Goal: Use online tool/utility: Utilize a website feature to perform a specific function

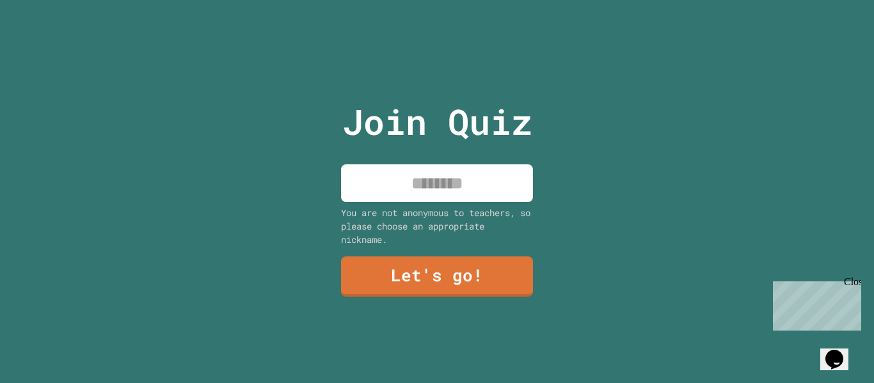
click at [462, 184] on input at bounding box center [437, 183] width 192 height 38
type input "**********"
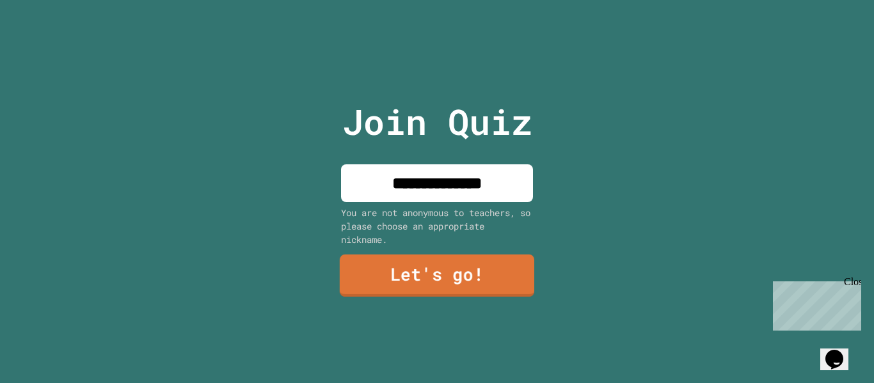
click at [443, 266] on link "Let's go!" at bounding box center [437, 276] width 194 height 42
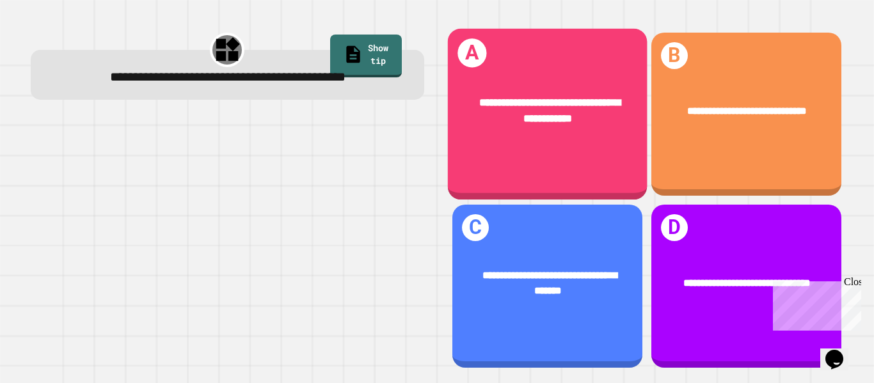
click at [597, 135] on div "**********" at bounding box center [547, 110] width 200 height 75
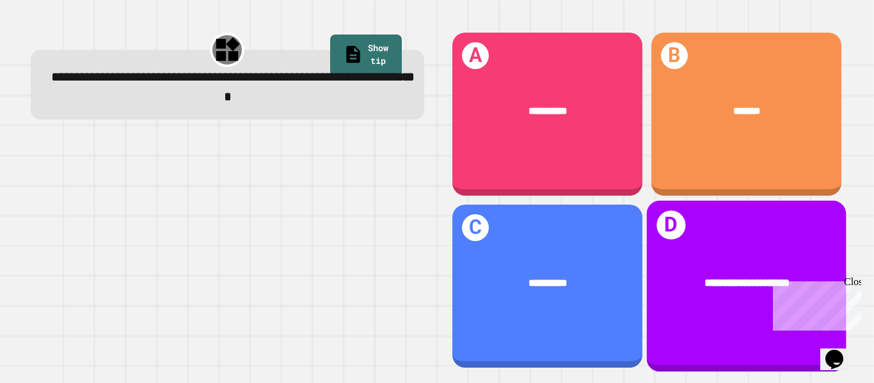
click at [810, 269] on div "**********" at bounding box center [746, 282] width 200 height 59
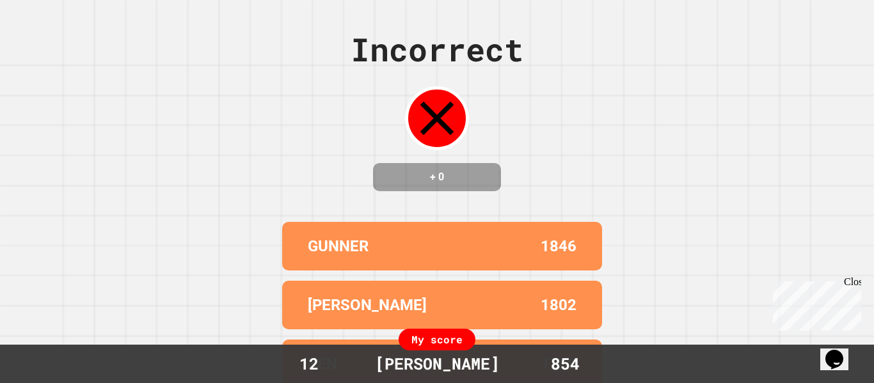
click at [851, 283] on div "Close" at bounding box center [852, 284] width 16 height 16
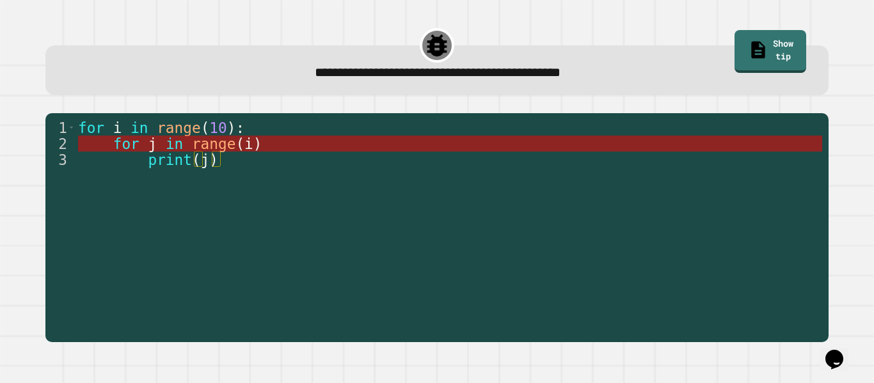
click at [260, 147] on span ")" at bounding box center [257, 144] width 9 height 17
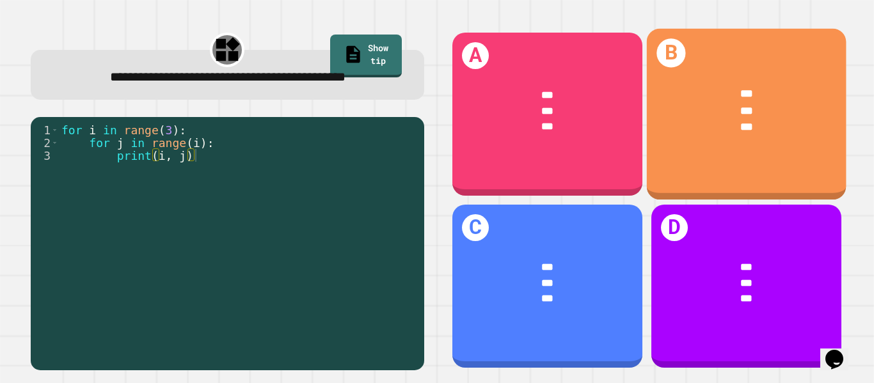
click at [764, 179] on div "B *** *** ***" at bounding box center [746, 114] width 200 height 171
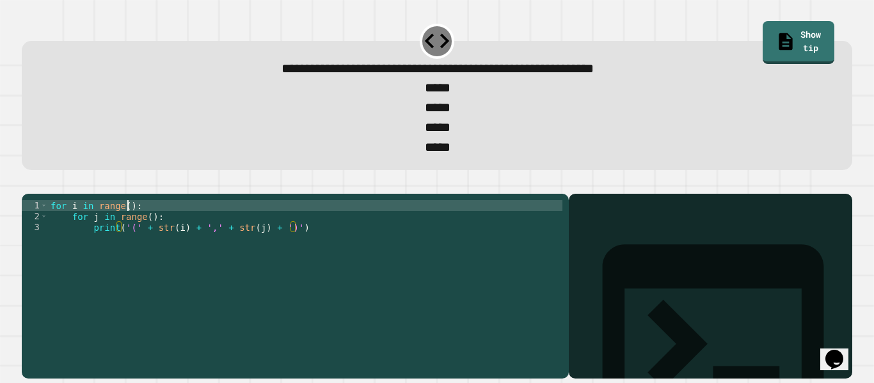
click at [127, 229] on div "for i in range ( ) : for j in range ( ) : print ( '(' + str ( i ) + ',' + str (…" at bounding box center [305, 281] width 514 height 163
click at [146, 240] on div "for i in range ( 4 ) : for j in range ( ) : print ( '(' + str ( i ) + ',' + str…" at bounding box center [305, 281] width 514 height 163
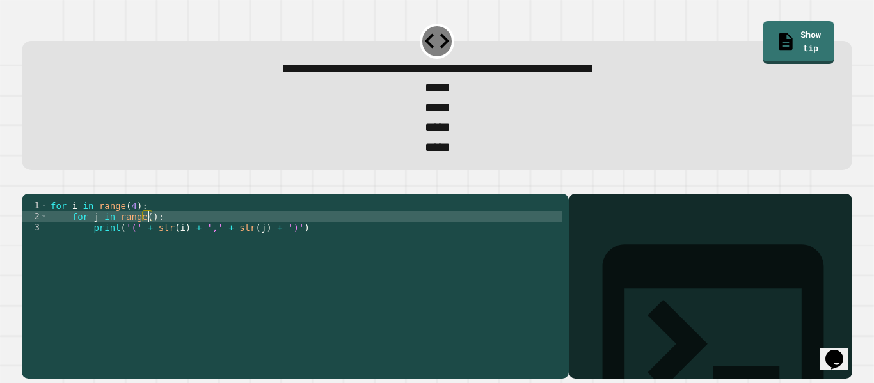
scroll to position [0, 13]
click at [28, 184] on icon "button" at bounding box center [28, 184] width 0 height 0
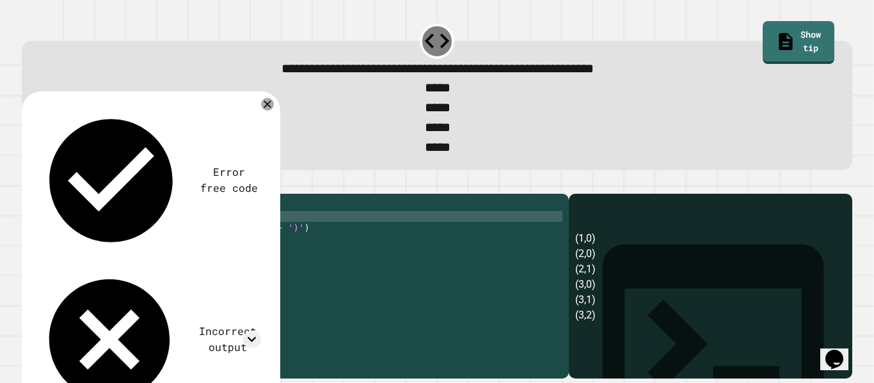
click at [132, 226] on div "for i in range ( 4 ) : for j in range ( i ) : print ( '(' + str ( i ) + ',' + s…" at bounding box center [305, 281] width 514 height 163
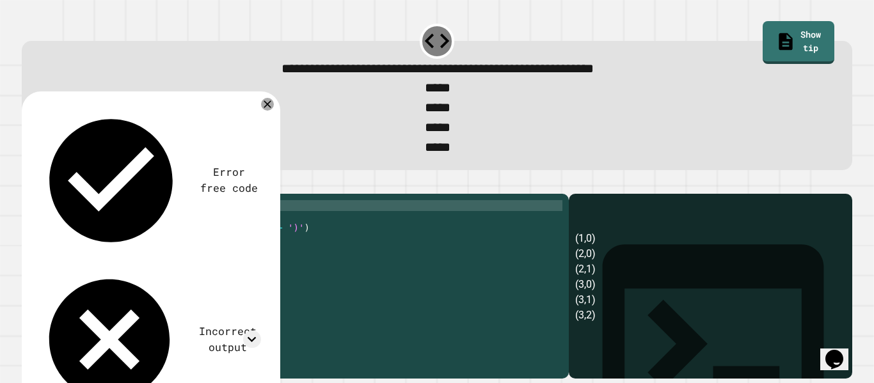
scroll to position [0, 11]
click at [28, 184] on icon "button" at bounding box center [28, 184] width 0 height 0
click at [132, 226] on div "for i in range ( 5 ) : for j in range ( i ) : print ( '(' + str ( i ) + ',' + s…" at bounding box center [305, 281] width 514 height 163
click at [28, 184] on icon "button" at bounding box center [28, 184] width 0 height 0
click at [133, 227] on div "for i in range ( 3 ) : for j in range ( i ) : print ( '(' + str ( i ) + ',' + s…" at bounding box center [305, 281] width 514 height 163
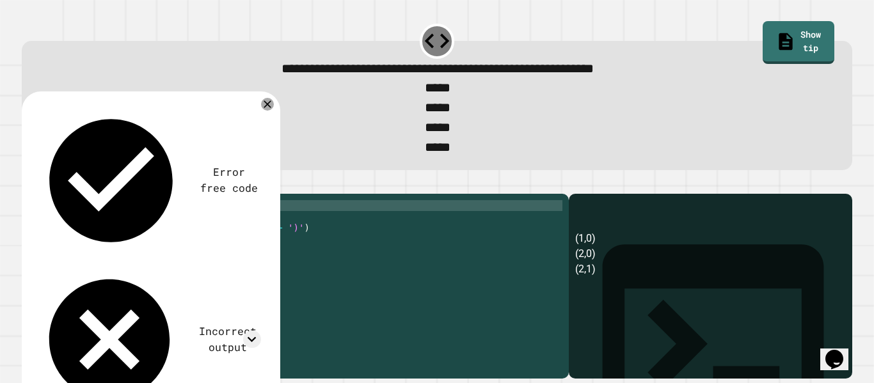
click at [35, 216] on div "**********" at bounding box center [295, 286] width 547 height 185
click at [28, 184] on icon "button" at bounding box center [28, 184] width 0 height 0
click at [132, 228] on div "for i in range ( 2 ) : for j in range ( i ) : print ( '(' + str ( i ) + ',' + s…" at bounding box center [305, 281] width 514 height 163
click at [28, 184] on icon "button" at bounding box center [28, 184] width 0 height 0
click at [134, 229] on div "for i in range ( 1 ) : for j in range ( i ) : print ( '(' + str ( i ) + ',' + s…" at bounding box center [305, 281] width 514 height 163
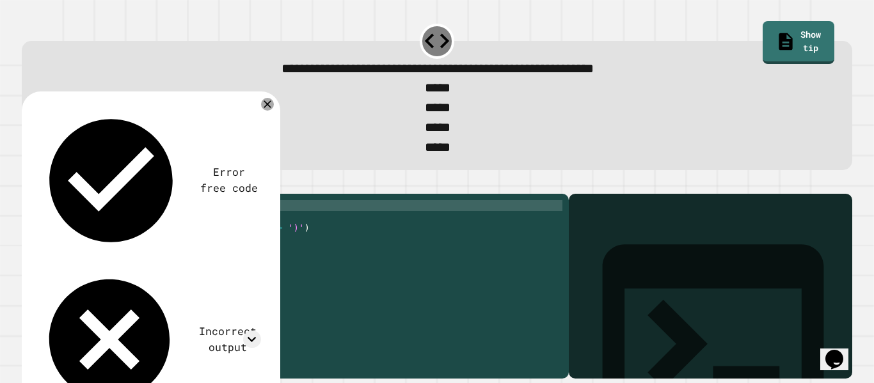
click at [28, 184] on icon "button" at bounding box center [28, 184] width 0 height 0
click at [132, 229] on div "for i in range ( 6 ) : for j in range ( i ) : print ( '(' + str ( i ) + ',' + s…" at bounding box center [305, 281] width 514 height 163
click at [28, 184] on icon "button" at bounding box center [28, 184] width 0 height 0
click at [130, 228] on div "for i in range ( 4 ) : for j in range ( i ) : print ( '(' + str ( i ) + ',' + s…" at bounding box center [305, 281] width 514 height 163
click at [26, 194] on div at bounding box center [437, 185] width 830 height 15
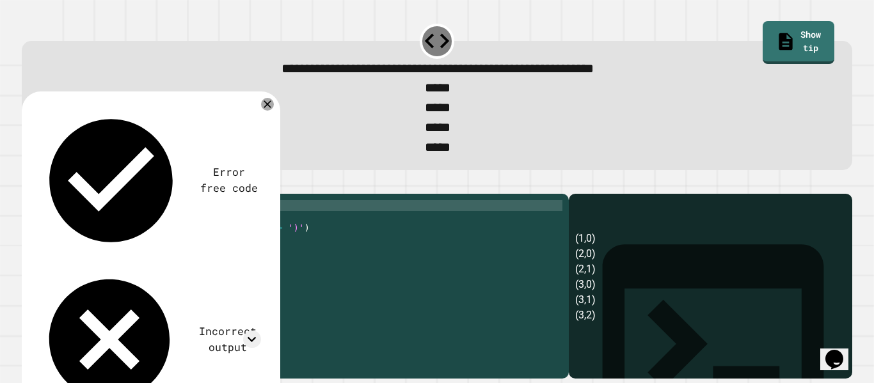
click at [28, 184] on icon "button" at bounding box center [28, 184] width 0 height 0
click at [132, 227] on div "for i in range ( 3 ) : for j in range ( i ) : print ( '(' + str ( i ) + ',' + s…" at bounding box center [305, 281] width 514 height 163
click at [59, 194] on div at bounding box center [437, 185] width 830 height 15
click at [28, 184] on button "button" at bounding box center [28, 184] width 0 height 0
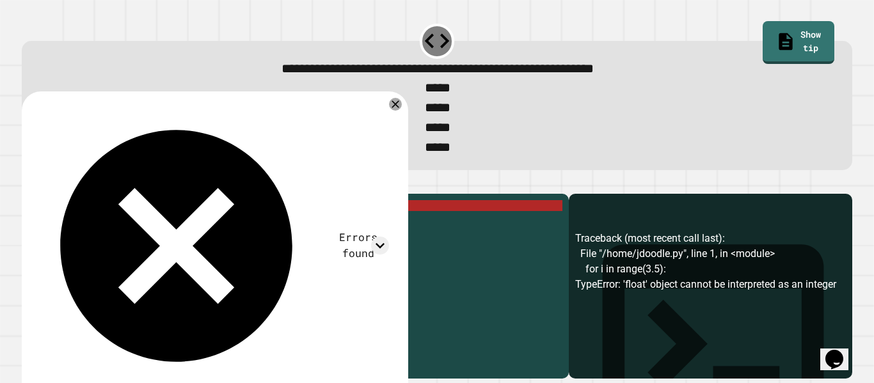
click at [142, 230] on div "for i in range ( 3.5 ) : for j in range ( i ) : print ( '(' + str ( i ) + ',' +…" at bounding box center [305, 281] width 514 height 163
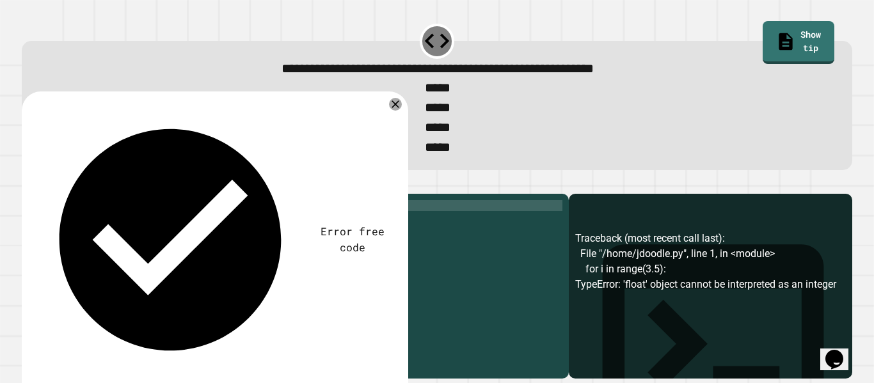
scroll to position [0, 11]
click at [28, 184] on icon "button" at bounding box center [28, 184] width 0 height 0
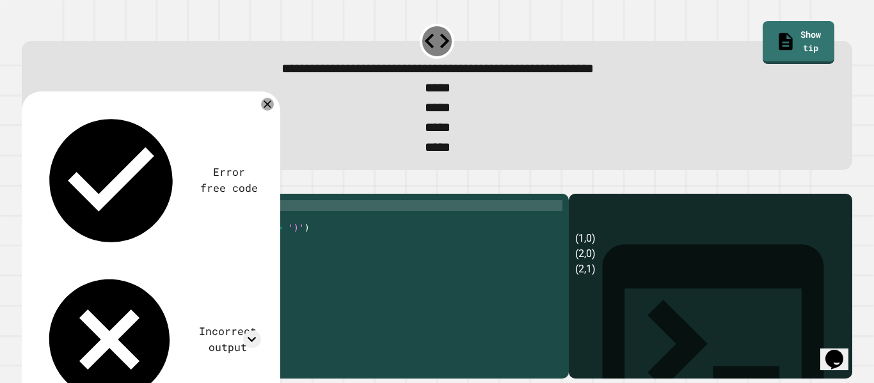
click at [128, 228] on div "for i in range ( 3 ) : for j in range ( i ) : print ( '(' + str ( i ) + ',' + s…" at bounding box center [305, 281] width 514 height 163
click at [149, 227] on div "for i in range ( 0 , 3 ) : for j in range ( i ) : print ( '(' + str ( i ) + ','…" at bounding box center [305, 281] width 514 height 163
click at [28, 184] on icon "button" at bounding box center [28, 184] width 0 height 0
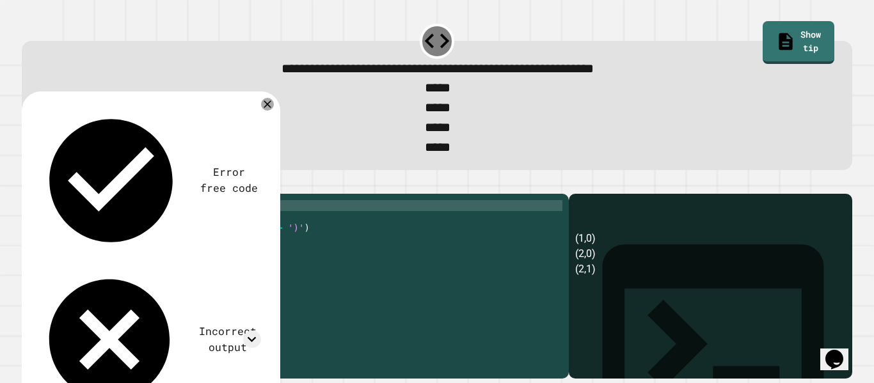
click at [162, 228] on div "for i in range ( 0 , 3 , 1 ) : for j in range ( i ) : print ( '(' + str ( i ) +…" at bounding box center [305, 281] width 514 height 163
click at [28, 184] on icon "button" at bounding box center [28, 184] width 0 height 0
click at [164, 228] on div "for i in range ( 0 , 3 , 2 ) : for j in range ( i ) : print ( '(' + str ( i ) +…" at bounding box center [305, 281] width 514 height 163
click at [28, 184] on button "button" at bounding box center [28, 184] width 0 height 0
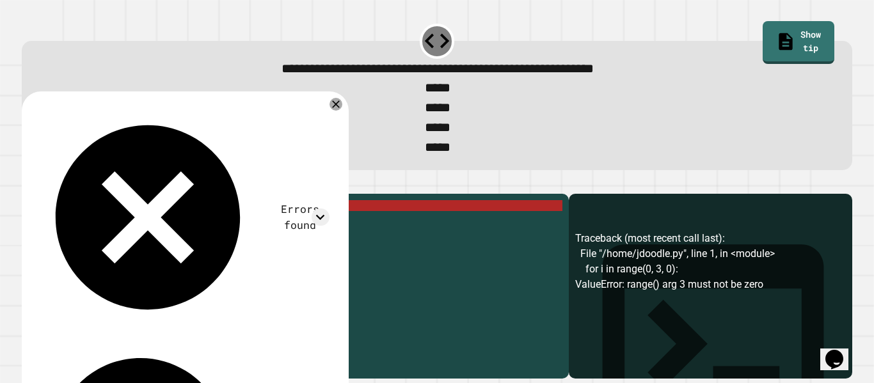
click at [165, 227] on div "for i in range ( 0 , 3 , 0 ) : for j in range ( i ) : print ( '(' + str ( i ) +…" at bounding box center [305, 281] width 514 height 163
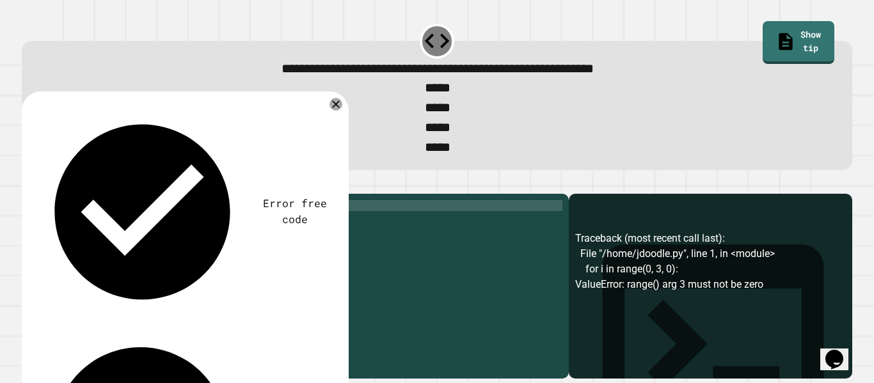
scroll to position [0, 15]
click at [28, 184] on icon "button" at bounding box center [28, 184] width 0 height 0
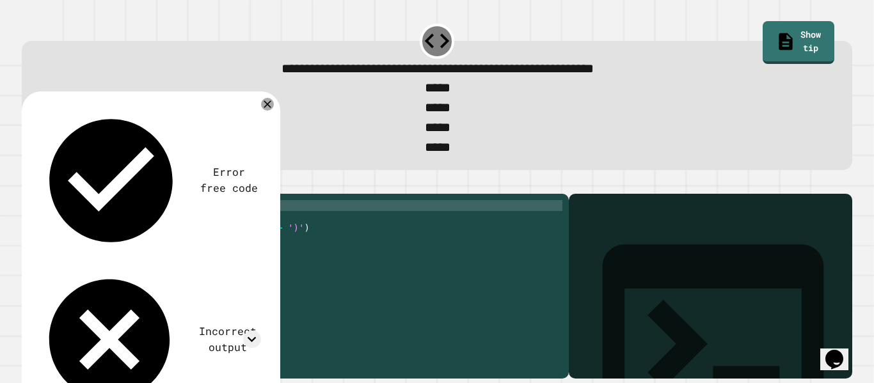
click at [162, 228] on div "for i in range ( 0 , 3 , - 1 ) : for j in range ( i ) : print ( '(' + str ( i )…" at bounding box center [305, 281] width 514 height 163
type textarea "**********"
click at [40, 196] on icon "button" at bounding box center [36, 191] width 7 height 9
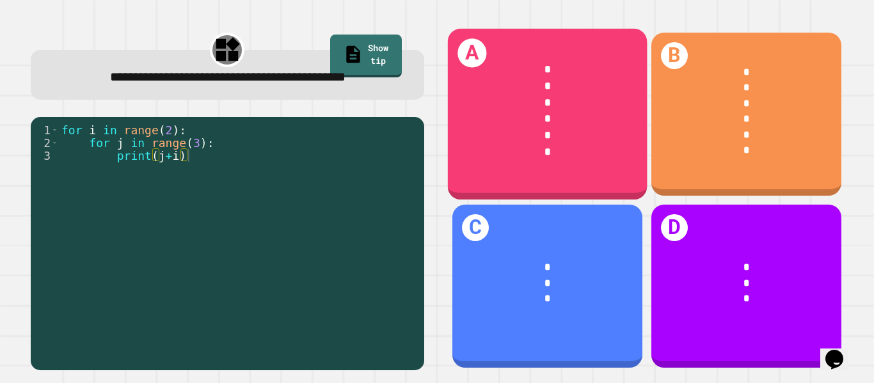
click at [496, 136] on div "*" at bounding box center [547, 135] width 156 height 17
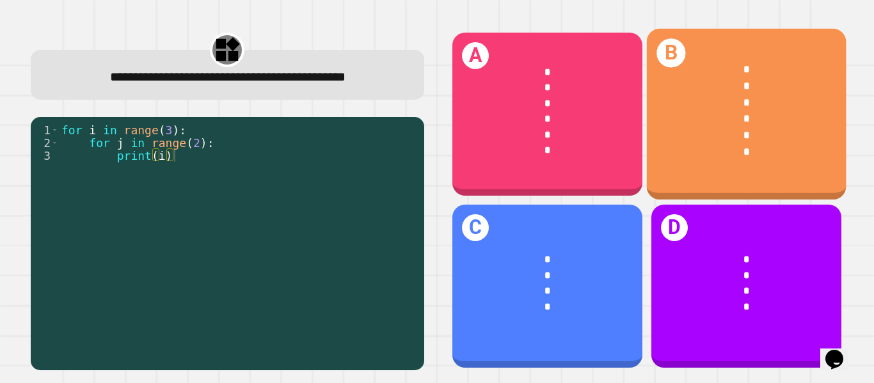
click at [670, 169] on div "* * * * * *" at bounding box center [746, 110] width 200 height 141
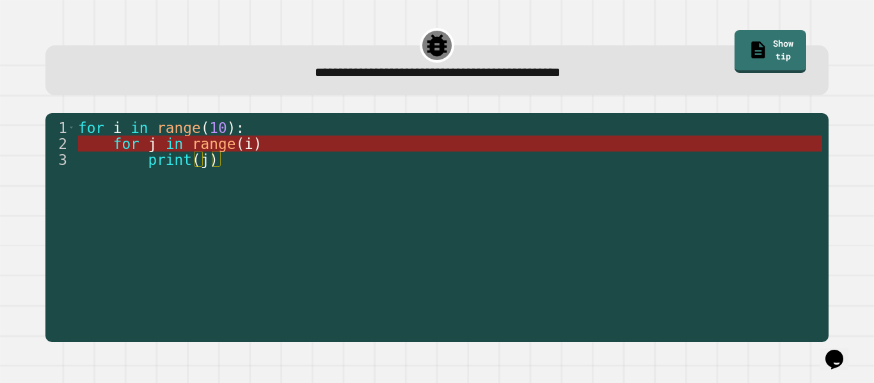
click at [249, 142] on span "i" at bounding box center [248, 144] width 9 height 17
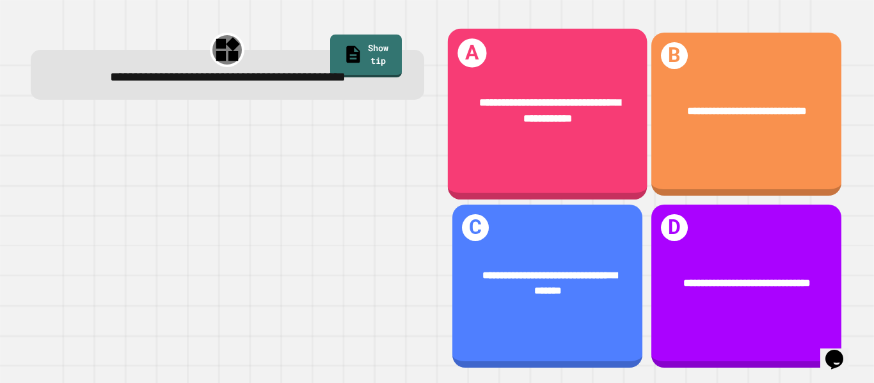
click at [556, 132] on div "**********" at bounding box center [547, 110] width 200 height 75
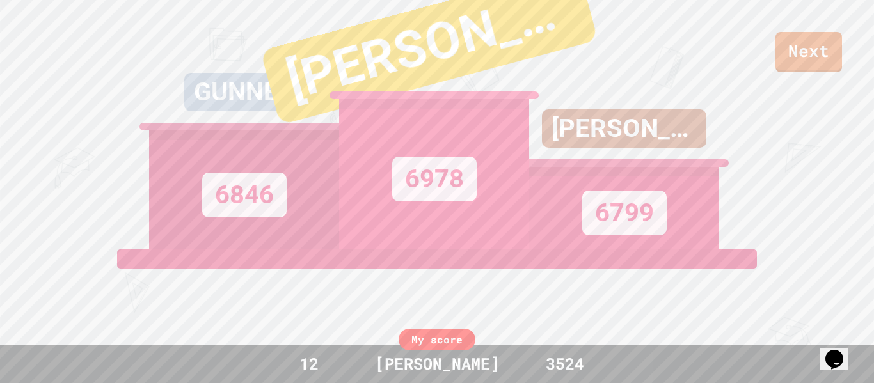
click at [556, 132] on div "[PERSON_NAME]" at bounding box center [624, 138] width 190 height 58
